Goal: Transaction & Acquisition: Book appointment/travel/reservation

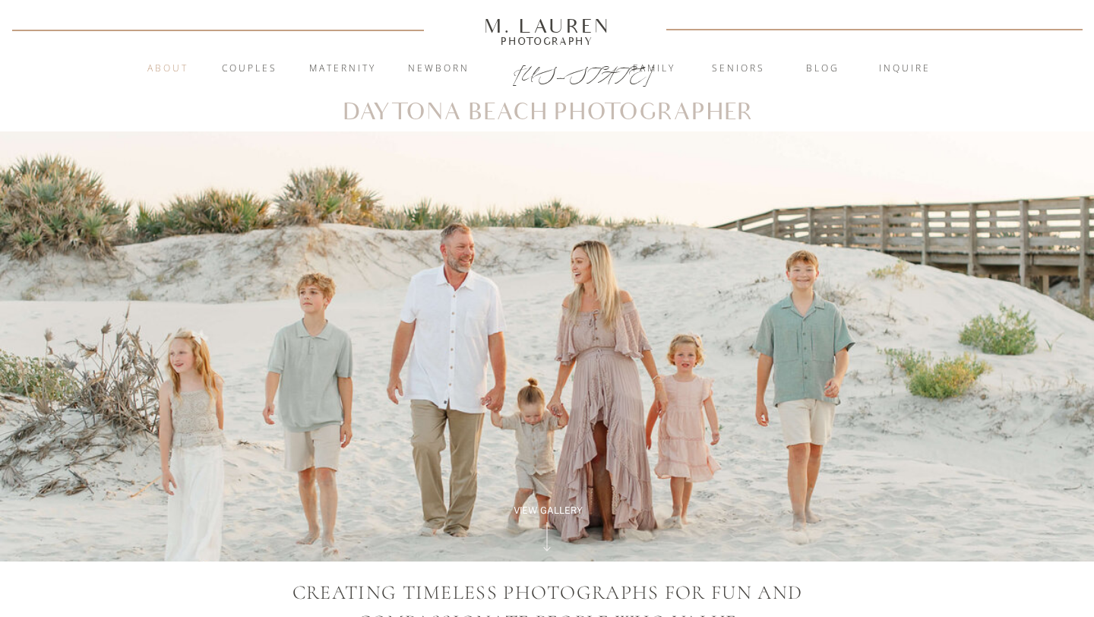
click at [169, 68] on nav "About" at bounding box center [167, 69] width 59 height 15
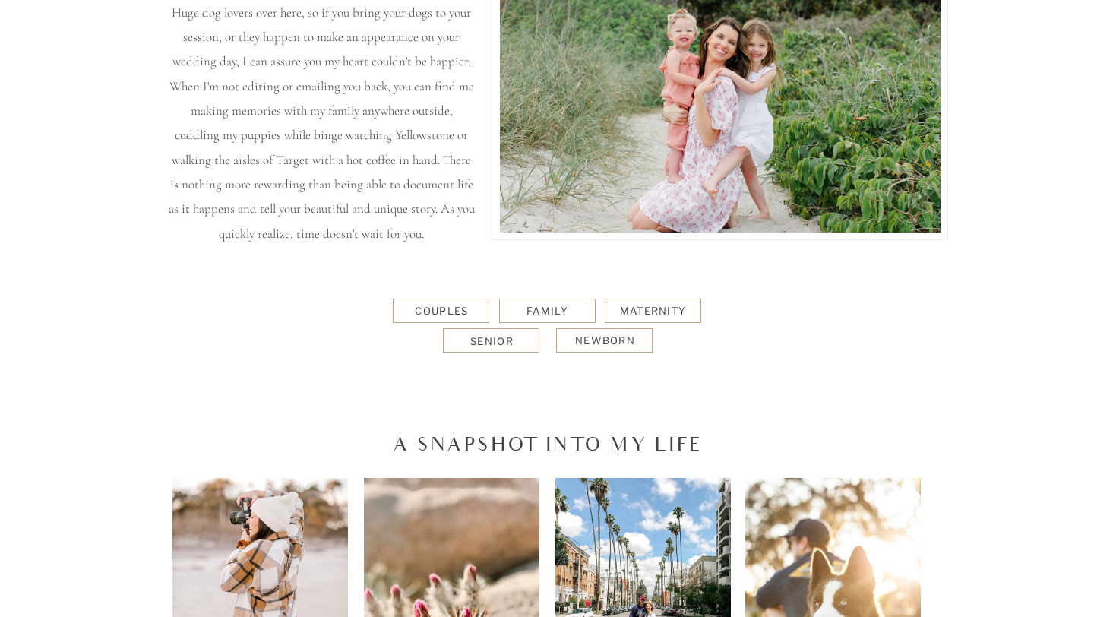
scroll to position [771, 0]
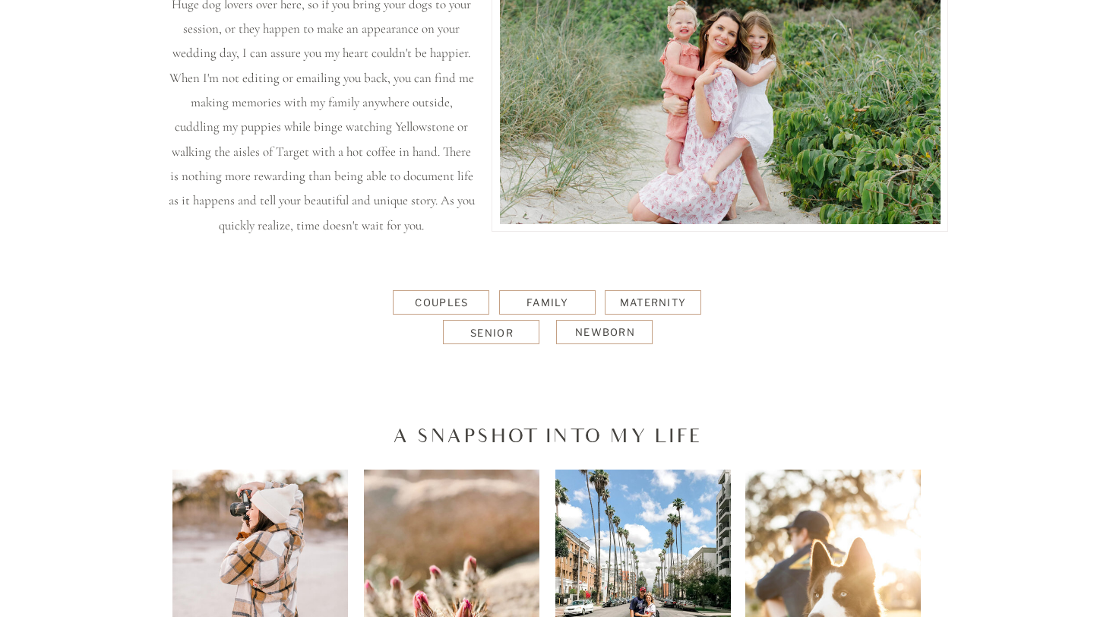
click at [554, 302] on div "Family" at bounding box center [547, 303] width 93 height 14
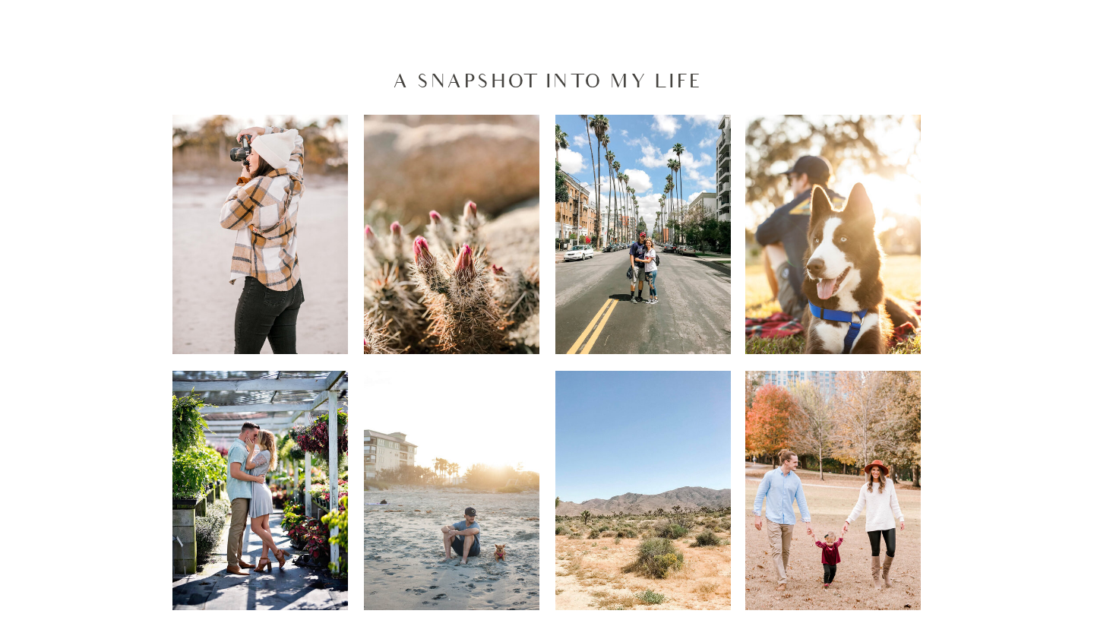
scroll to position [0, 0]
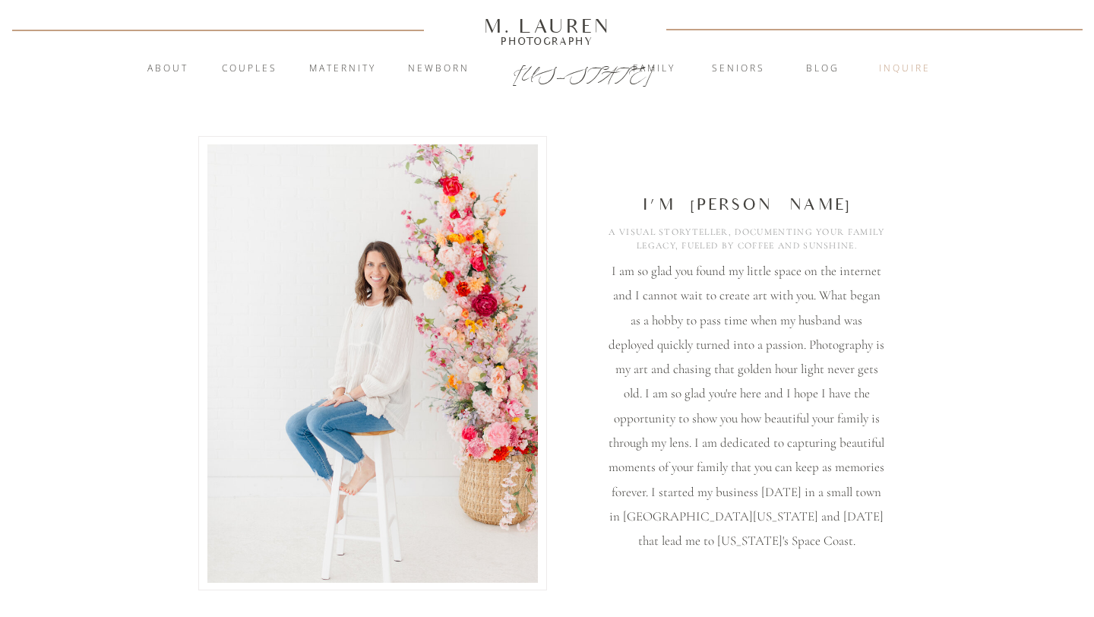
click at [904, 72] on nav "inquire" at bounding box center [905, 69] width 82 height 15
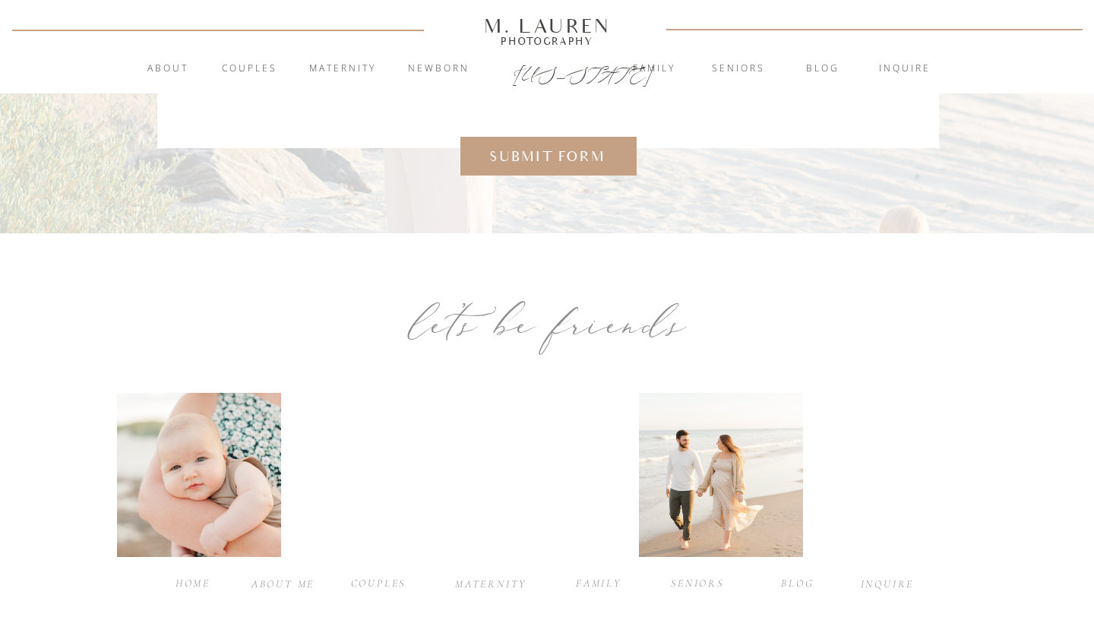
scroll to position [798, 0]
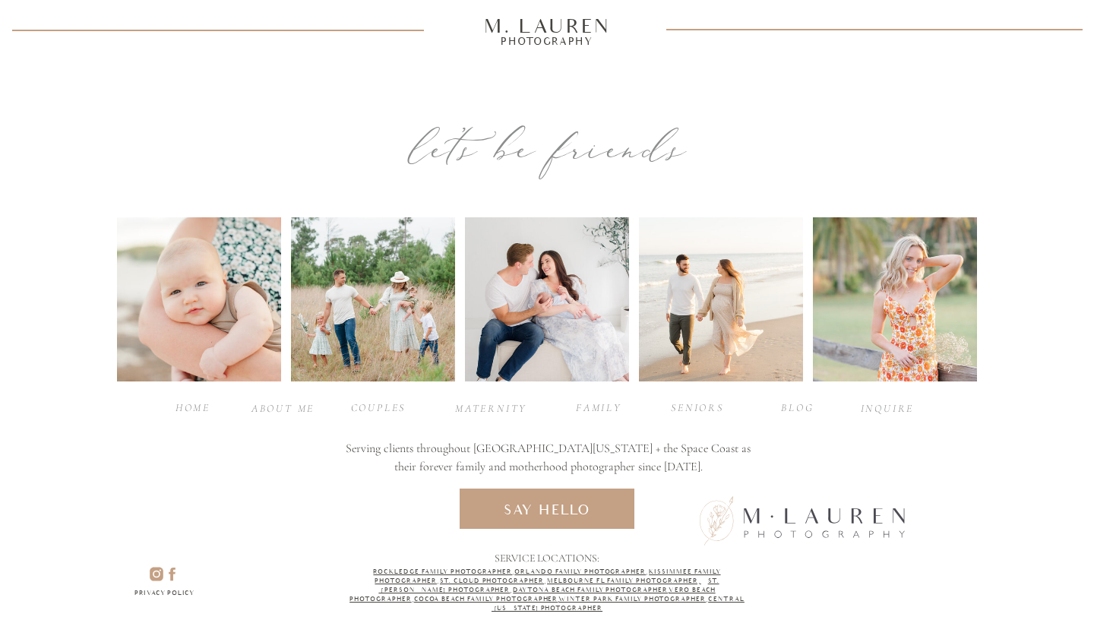
click at [191, 410] on div "Home" at bounding box center [193, 407] width 61 height 14
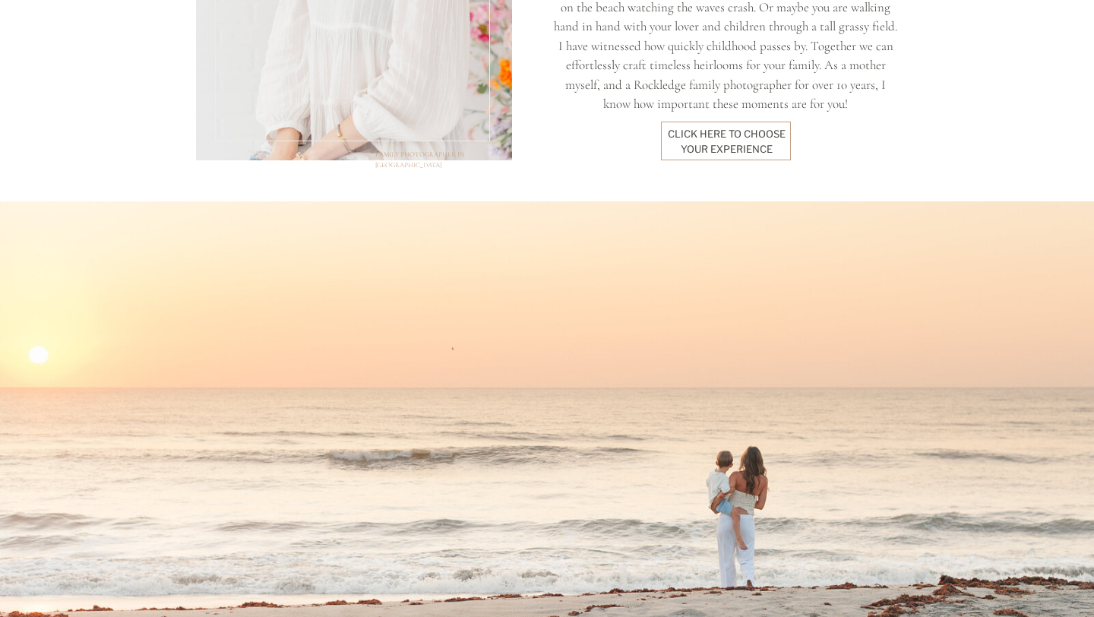
scroll to position [1550, 0]
click at [733, 146] on div "click here to Choose your experience" at bounding box center [726, 139] width 119 height 28
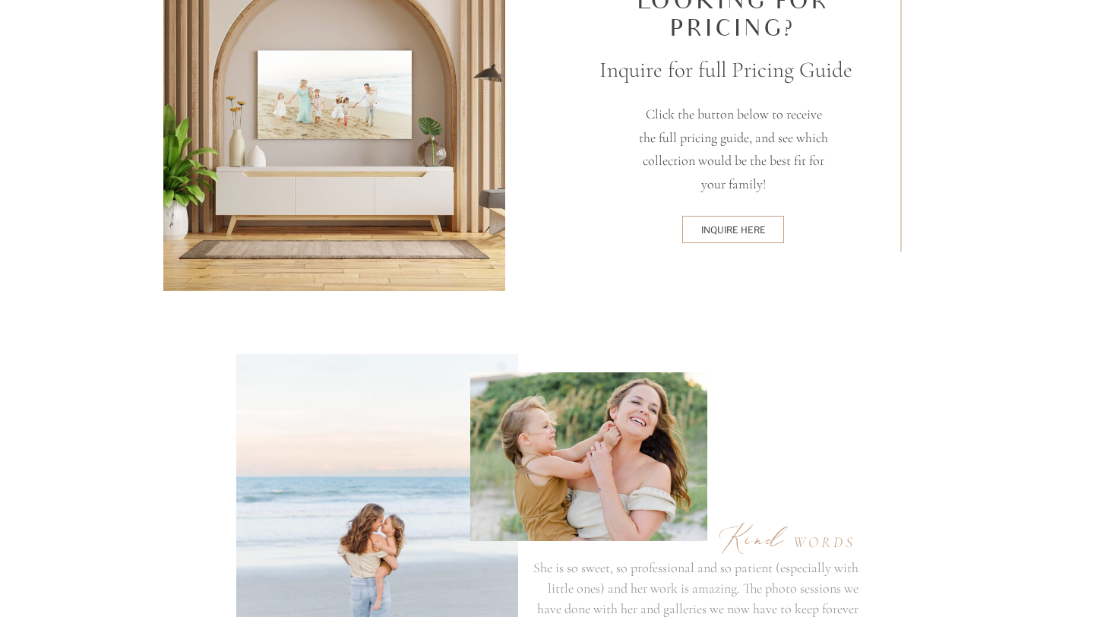
scroll to position [4103, 0]
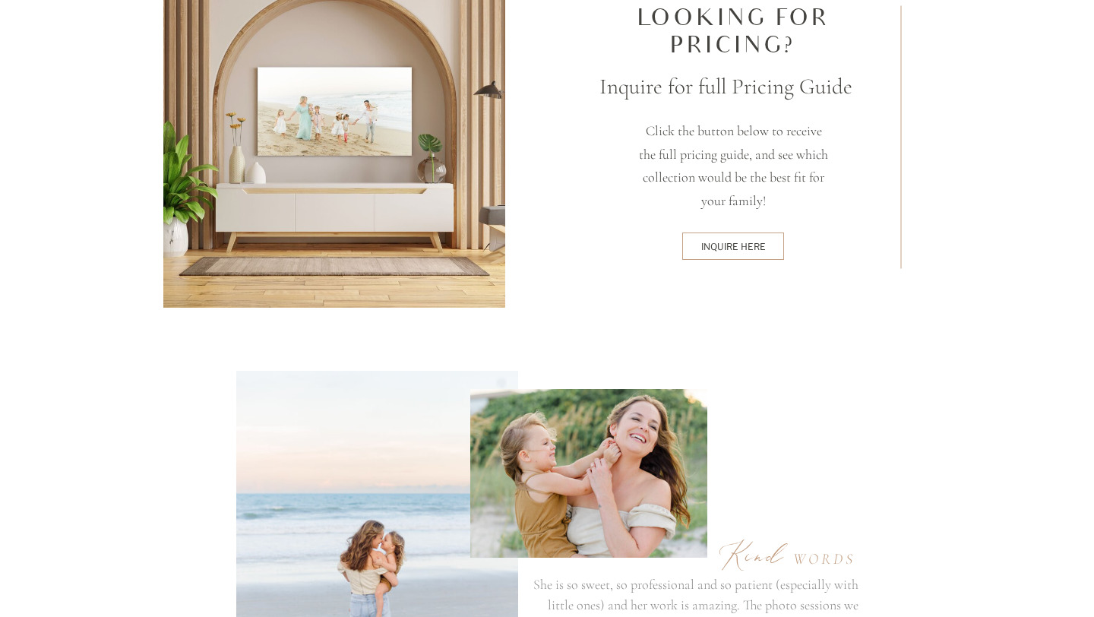
click at [726, 255] on div at bounding box center [733, 246] width 102 height 27
click at [736, 243] on div "inquire here" at bounding box center [733, 246] width 97 height 12
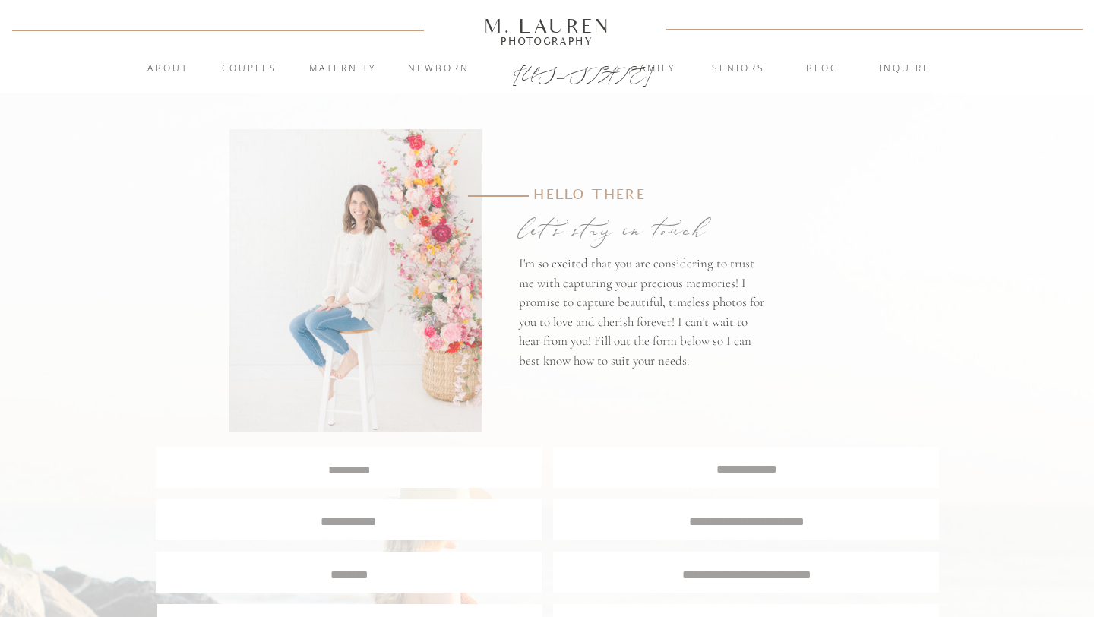
scroll to position [798, 0]
